Goal: Task Accomplishment & Management: Use online tool/utility

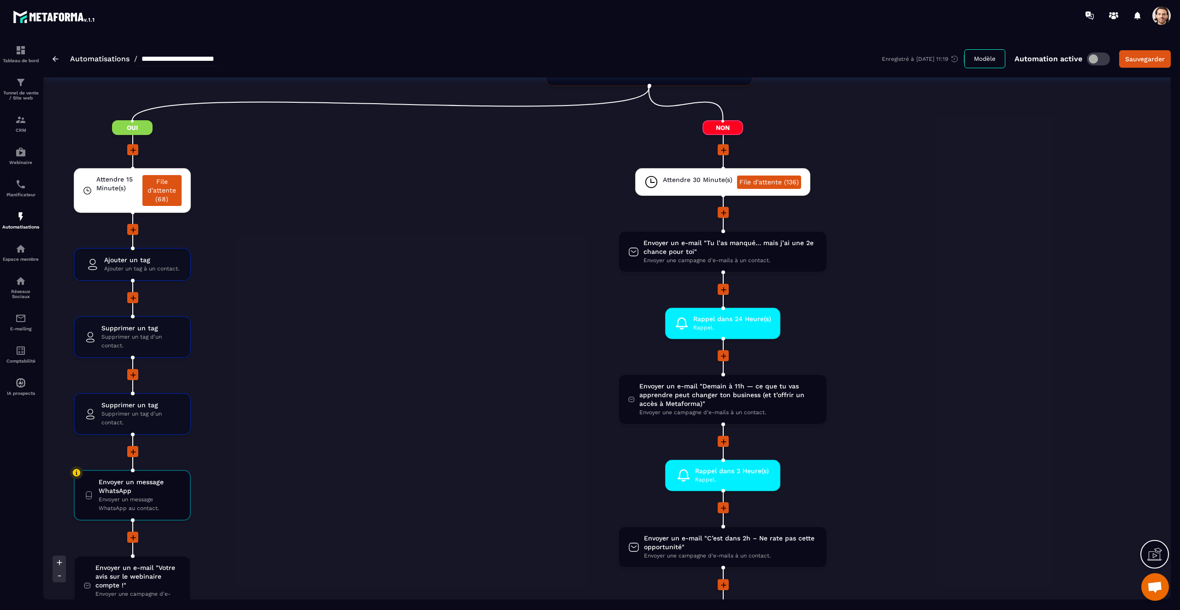
scroll to position [1462, 0]
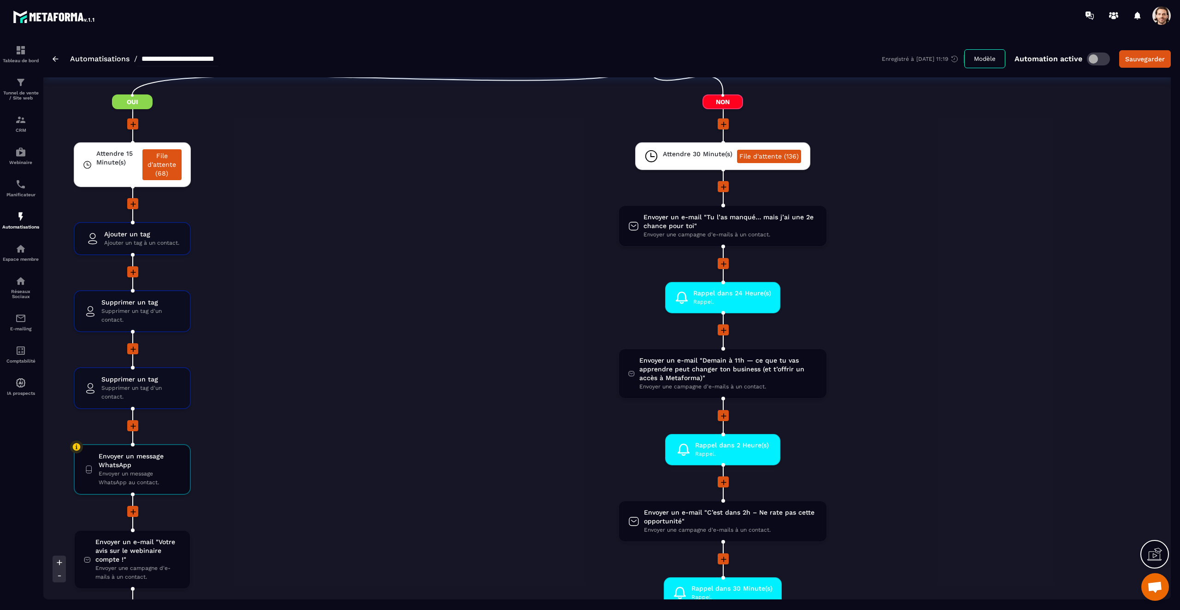
click at [910, 283] on li "Rappel dans 24 Heure(s) Rappel. drag-arrow" at bounding box center [722, 303] width 1003 height 42
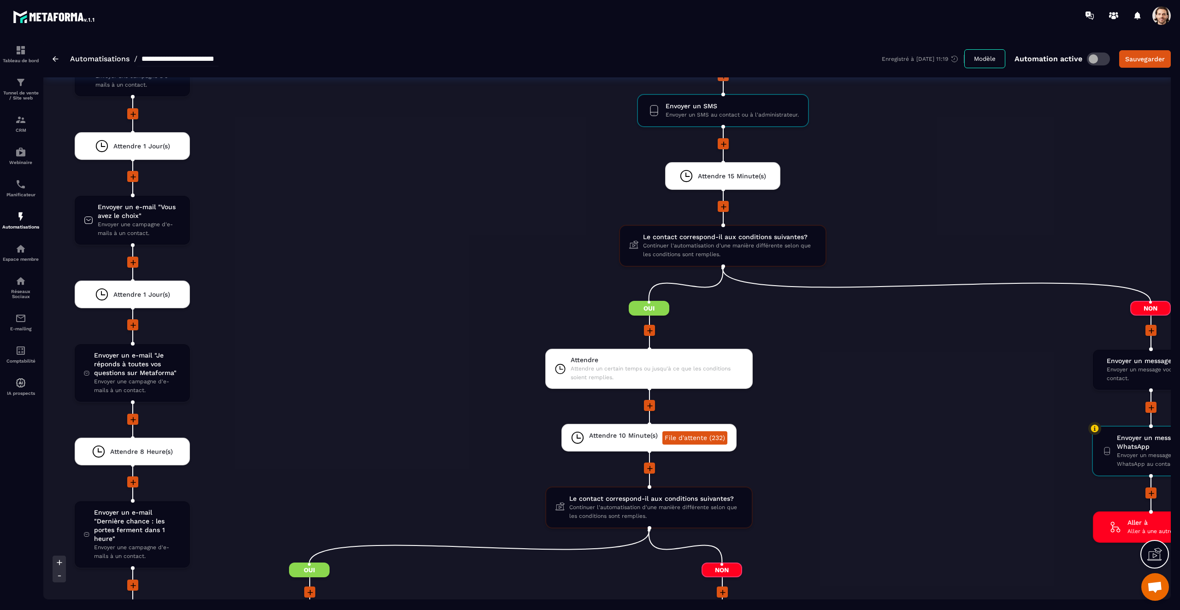
scroll to position [2498, 0]
